Goal: Task Accomplishment & Management: Use online tool/utility

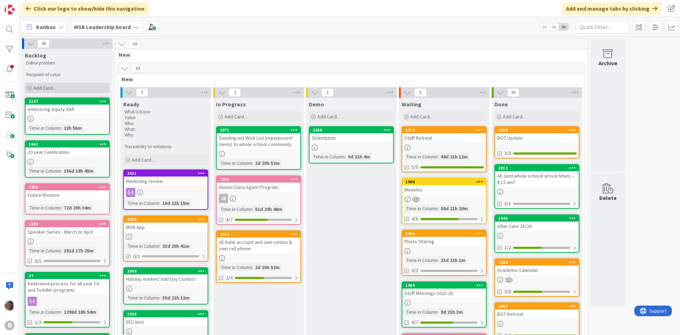
click at [37, 86] on span "Add Card..." at bounding box center [44, 88] width 23 height 6
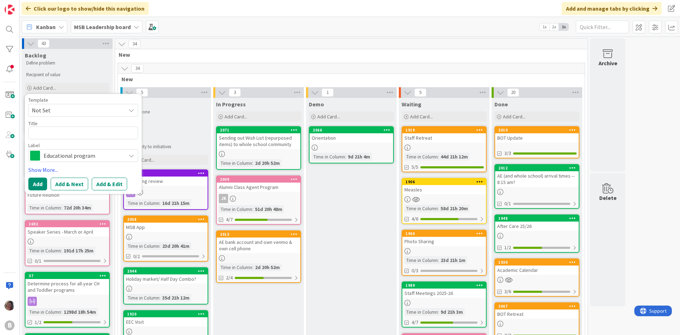
click at [79, 133] on textarea at bounding box center [83, 132] width 110 height 13
type textarea "x"
type textarea "C"
type textarea "x"
type textarea "Cl"
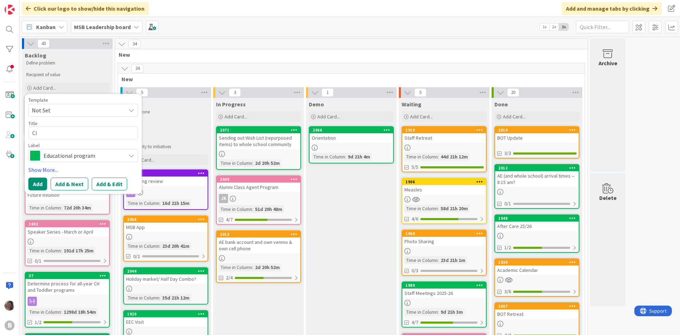
type textarea "x"
type textarea "Cle"
type textarea "x"
type textarea "Clea"
type textarea "x"
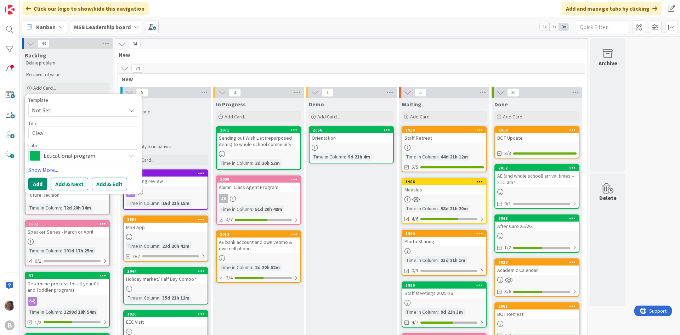
type textarea "Clean"
type textarea "x"
type textarea "Cleani"
type textarea "x"
type textarea "Cleanin"
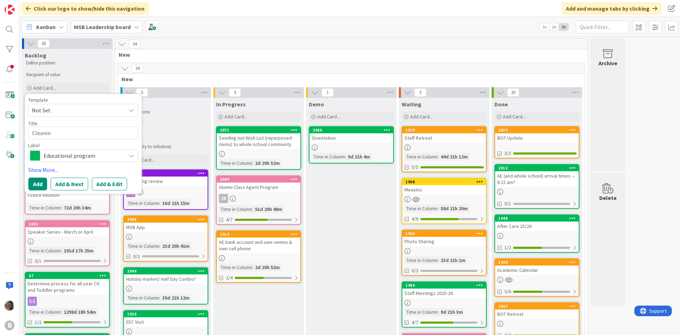
type textarea "x"
type textarea "Cleaning"
type textarea "x"
type textarea "Cleaning"
type textarea "x"
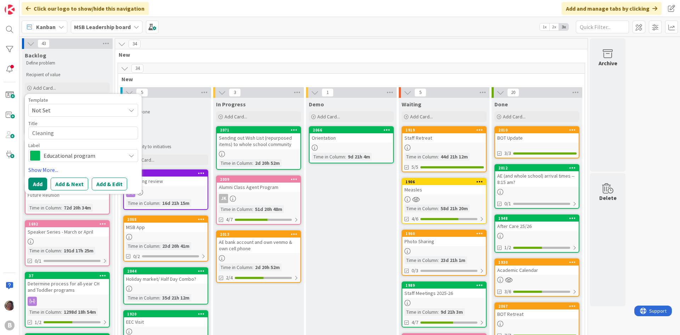
type textarea "Cleaning P"
type textarea "x"
type textarea "Cleaning Pr"
type textarea "x"
type textarea "Cleaning Pro"
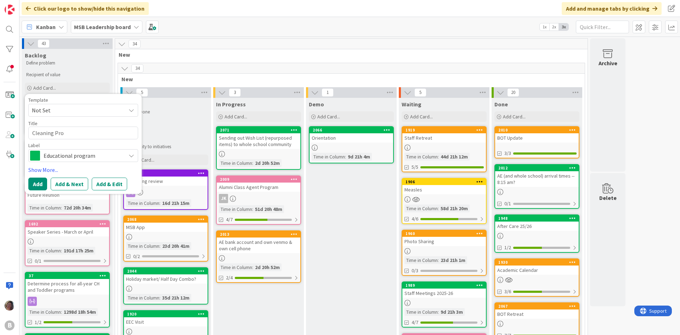
type textarea "x"
type textarea "Cleaning Prod"
type textarea "x"
type textarea "Cleaning Produ"
type textarea "x"
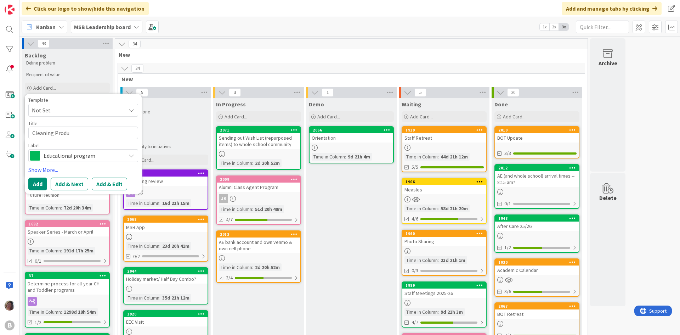
type textarea "Cleaning Produc"
type textarea "x"
type textarea "Cleaning Product"
type textarea "x"
type textarea "Cleaning Products"
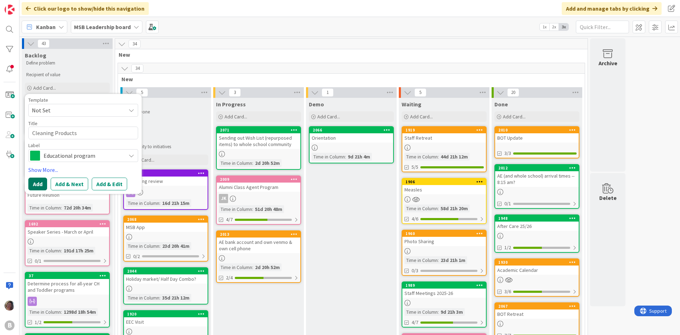
click at [36, 184] on button "Add" at bounding box center [37, 183] width 19 height 13
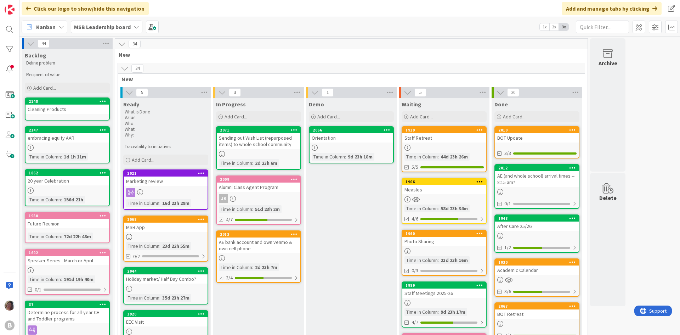
click at [53, 109] on div "Cleaning Products" at bounding box center [67, 108] width 84 height 9
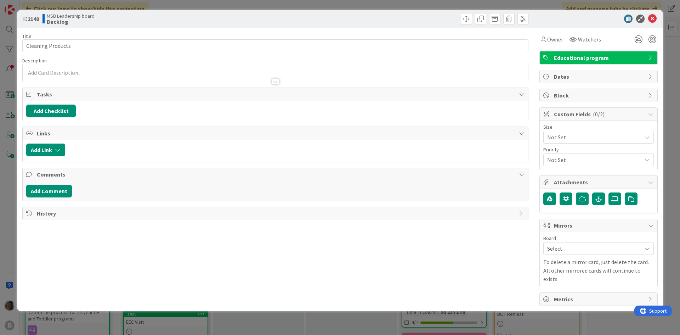
click at [70, 68] on div at bounding box center [275, 74] width 505 height 15
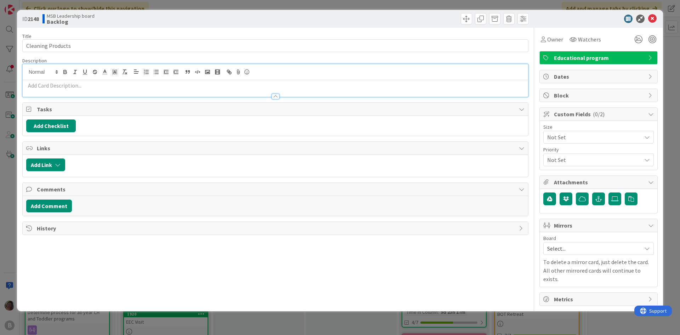
click at [71, 90] on div at bounding box center [275, 92] width 505 height 7
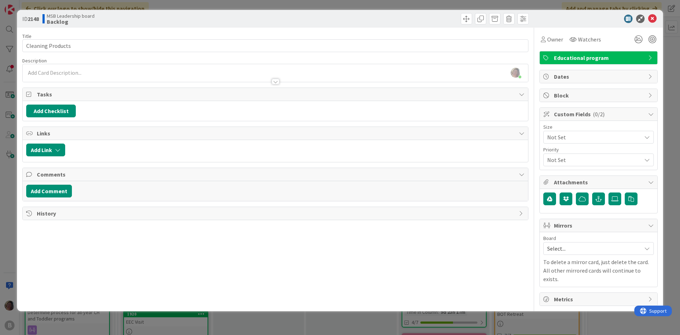
click at [69, 80] on div at bounding box center [275, 77] width 505 height 7
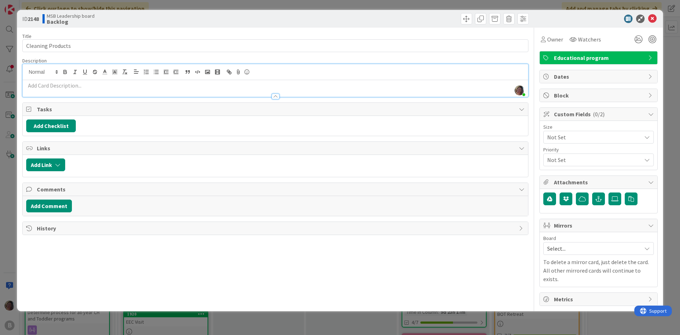
click at [66, 84] on p at bounding box center [275, 85] width 498 height 8
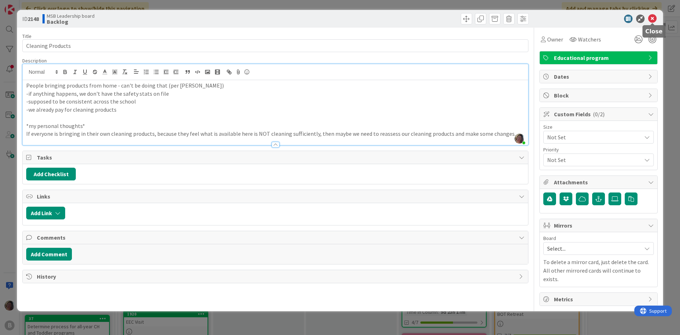
click at [651, 18] on icon at bounding box center [652, 19] width 8 height 8
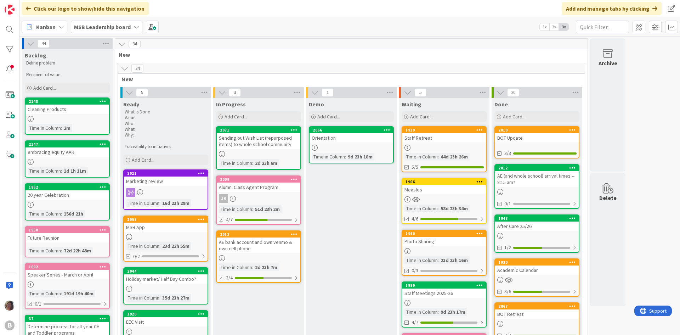
click at [349, 233] on div "Demo Add Card... 2066 Orientation Time in [GEOGRAPHIC_DATA] : 9d 23h 18m" at bounding box center [351, 325] width 91 height 455
